Goal: Task Accomplishment & Management: Manage account settings

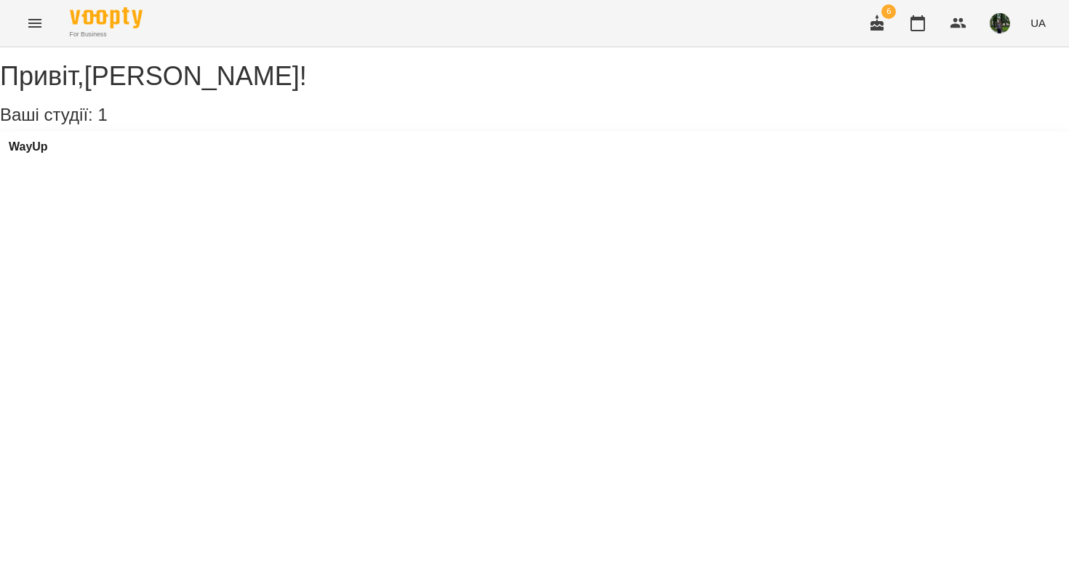
click at [68, 164] on div "WayUp" at bounding box center [534, 151] width 1069 height 39
click at [48, 153] on h3 "WayUp" at bounding box center [28, 146] width 39 height 13
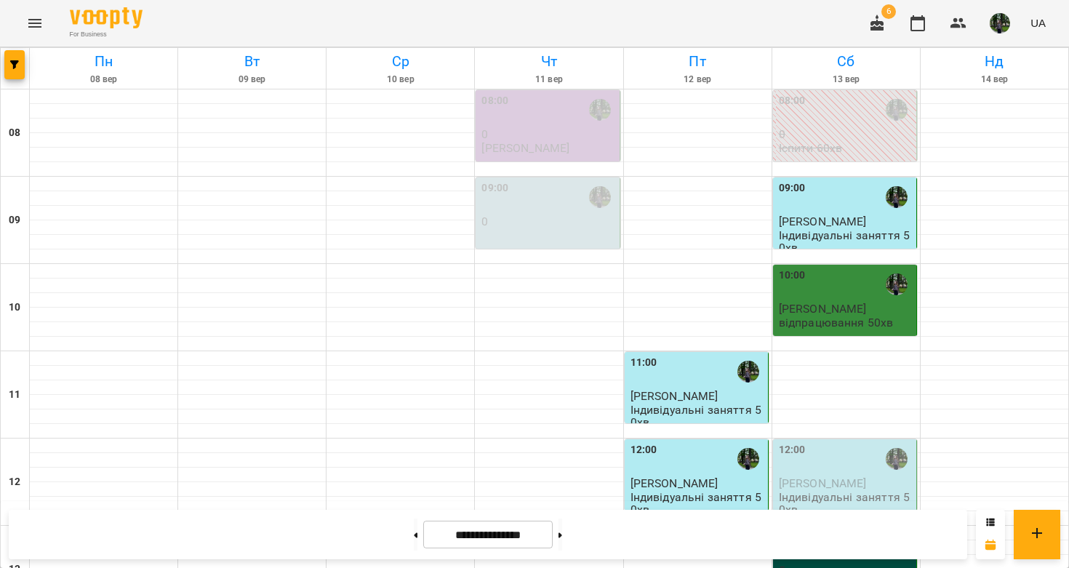
scroll to position [292, 0]
click at [841, 491] on p "Індивідуальні заняття 50хв" at bounding box center [846, 503] width 135 height 25
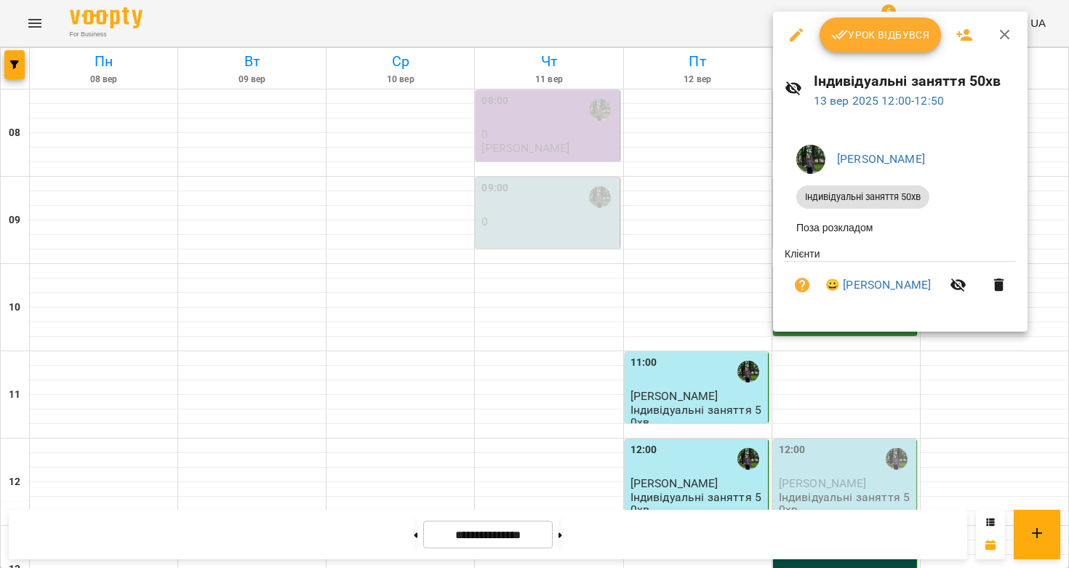
click at [854, 28] on span "Урок відбувся" at bounding box center [880, 34] width 99 height 17
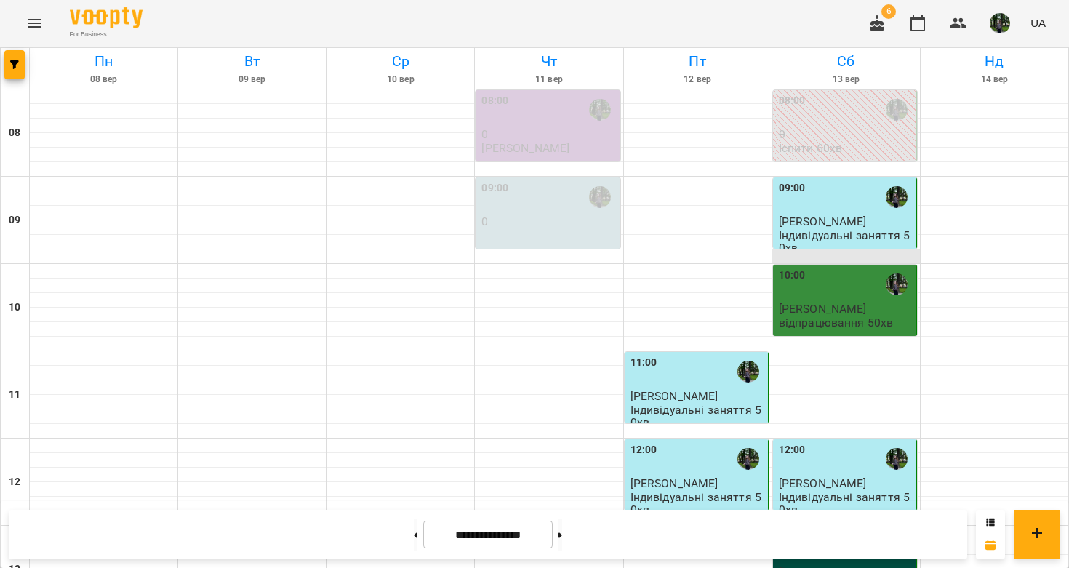
scroll to position [406, 0]
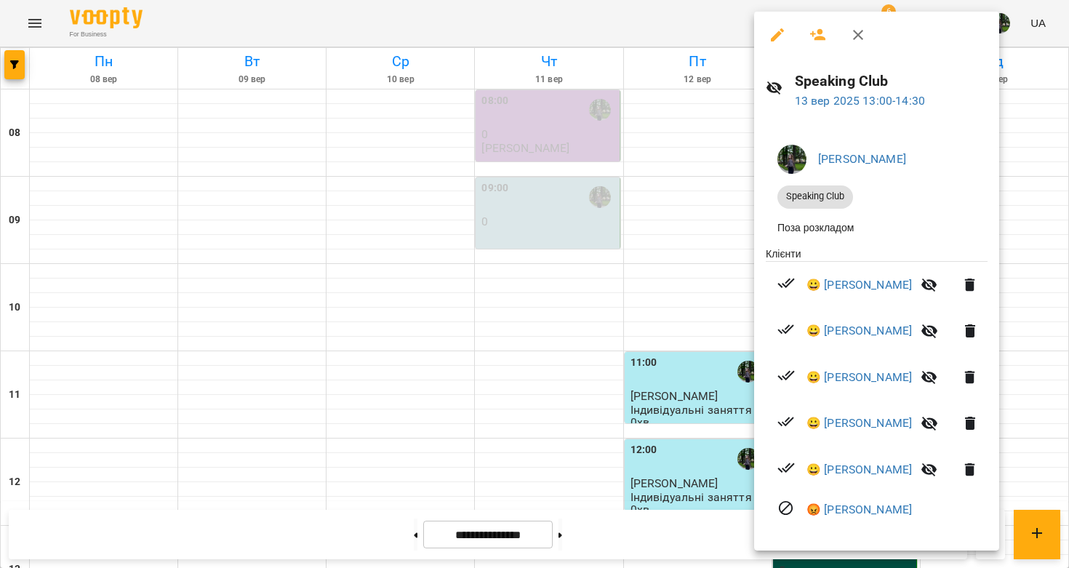
click at [615, 269] on div at bounding box center [534, 284] width 1069 height 568
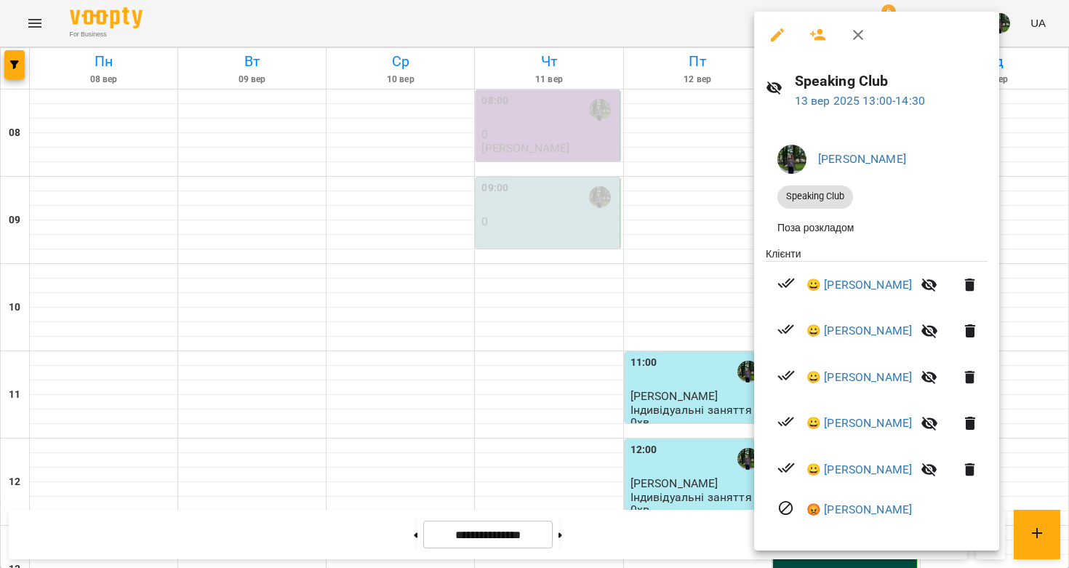
click at [683, 255] on div at bounding box center [534, 284] width 1069 height 568
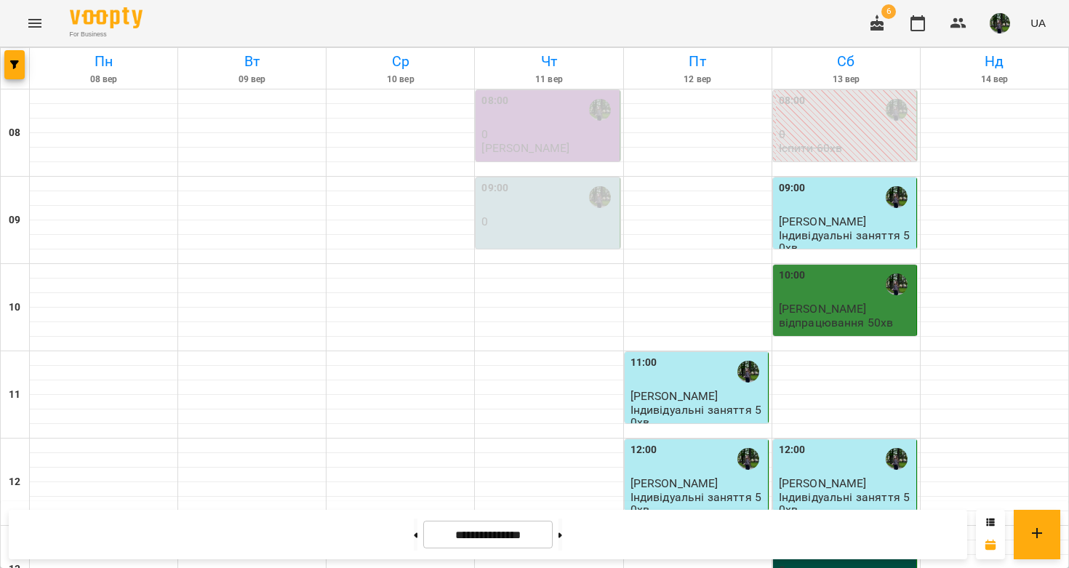
scroll to position [0, 0]
